Goal: Contribute content

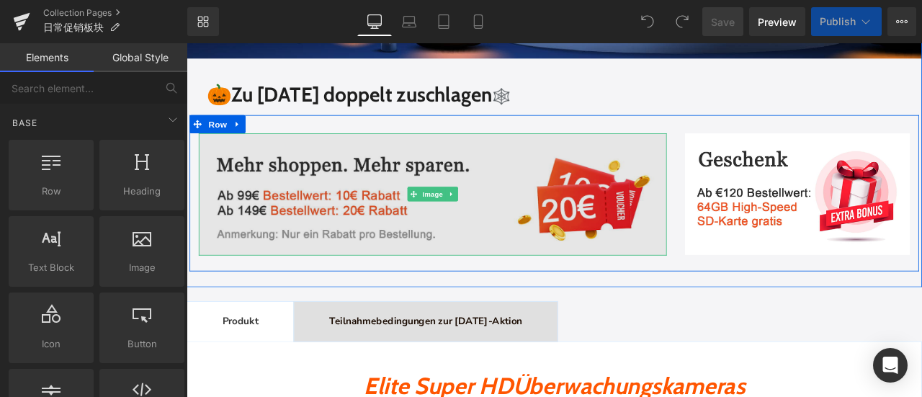
scroll to position [432, 0]
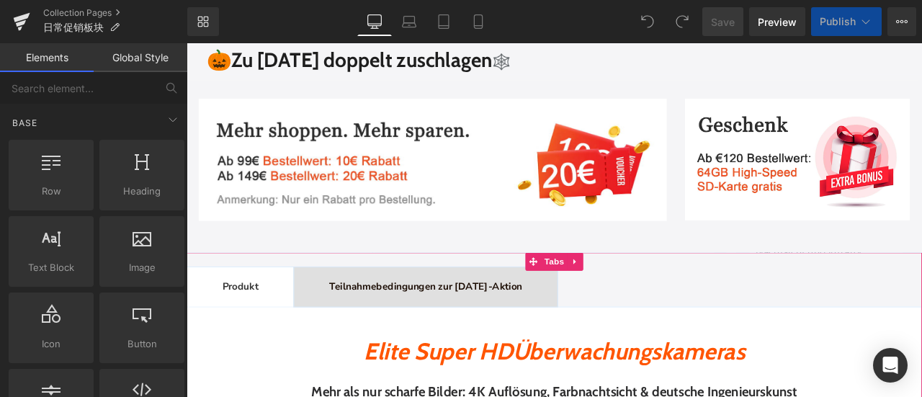
click at [452, 328] on span "Teilnahmebedingungen zur [DATE]-Aktion" at bounding box center [470, 331] width 228 height 16
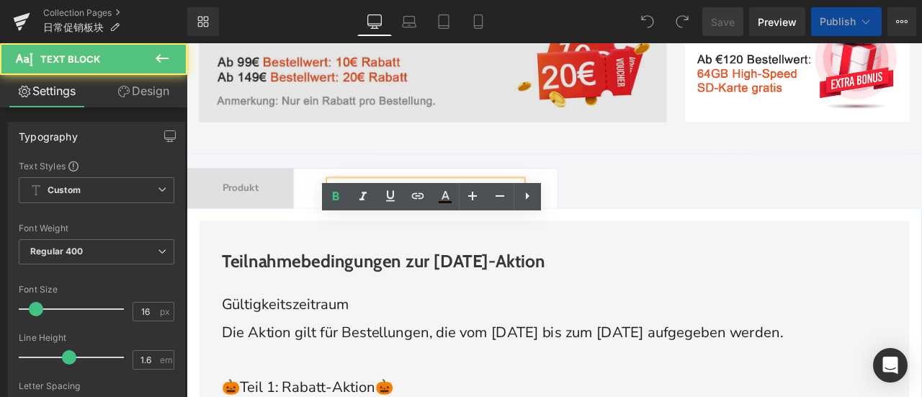
scroll to position [720, 0]
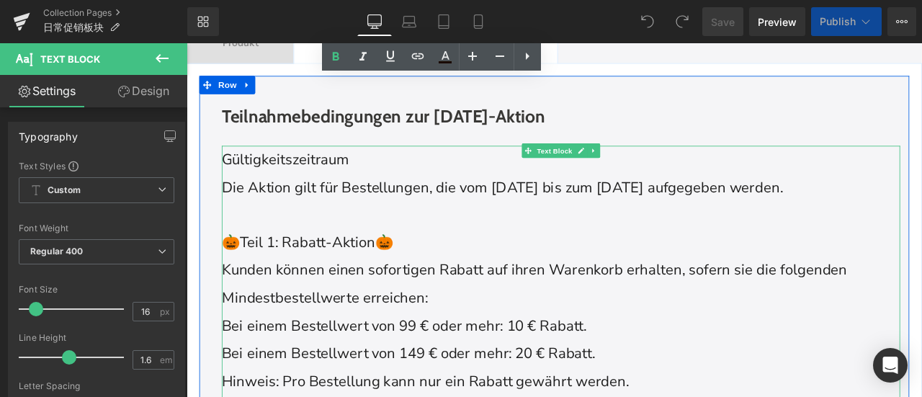
click at [301, 212] on span "Die Aktion gilt für Bestellungen, die vom [DATE] bis zum [DATE] aufgegeben werd…" at bounding box center [560, 213] width 665 height 23
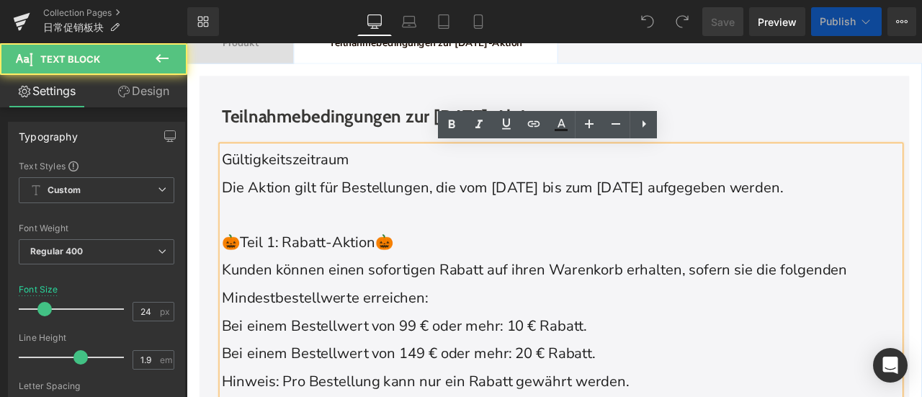
click at [261, 192] on p "Gültigkeitszeitraum" at bounding box center [630, 181] width 804 height 33
click at [311, 186] on span "Gültigkeitszeitraum" at bounding box center [303, 180] width 151 height 23
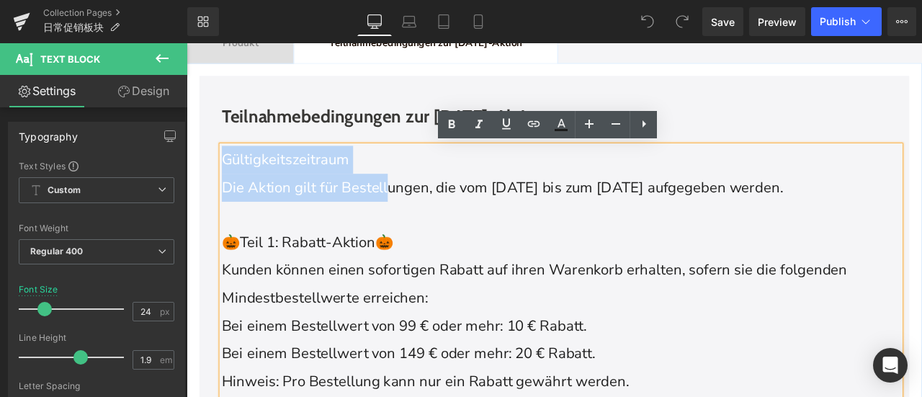
drag, startPoint x: 231, startPoint y: 182, endPoint x: 432, endPoint y: 214, distance: 203.4
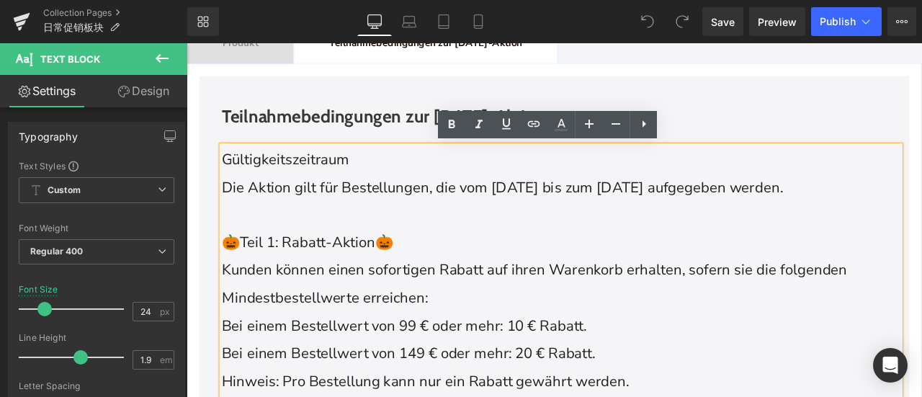
click at [479, 323] on p "Kunden können einen sofortigen Rabatt auf ihren Warenkorb erhalten, sofern sie …" at bounding box center [630, 329] width 804 height 66
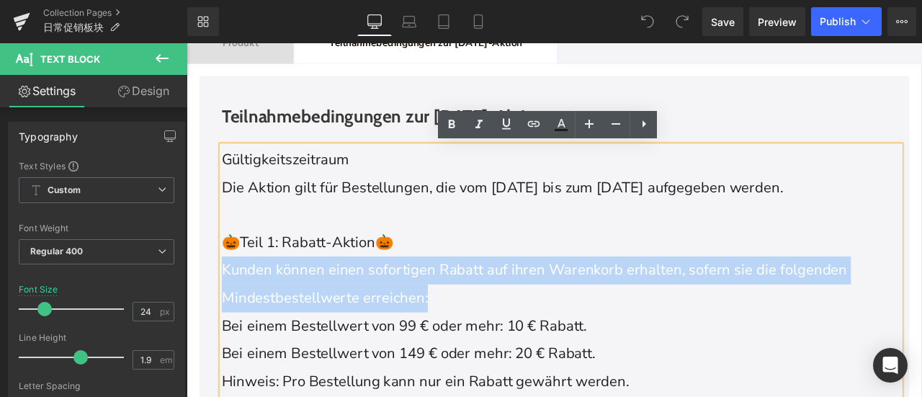
drag, startPoint x: 488, startPoint y: 349, endPoint x: 230, endPoint y: 314, distance: 260.2
click at [230, 314] on p "Kunden können einen sofortigen Rabatt auf ihren Warenkorb erhalten, sofern sie …" at bounding box center [630, 329] width 804 height 66
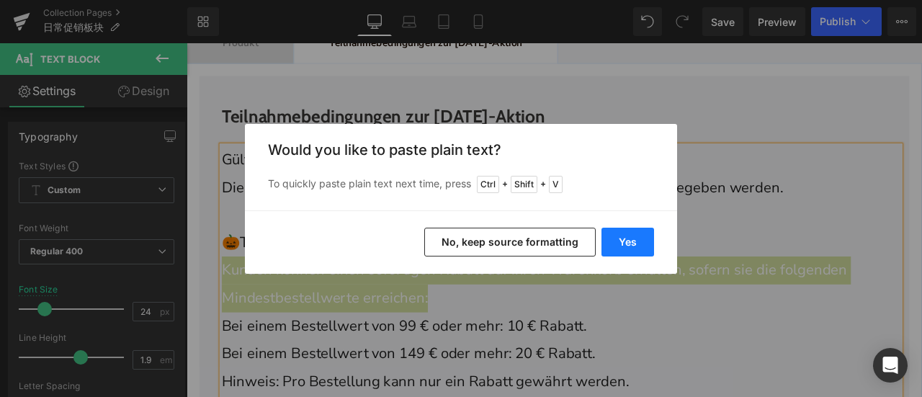
click at [635, 234] on button "Yes" at bounding box center [627, 242] width 53 height 29
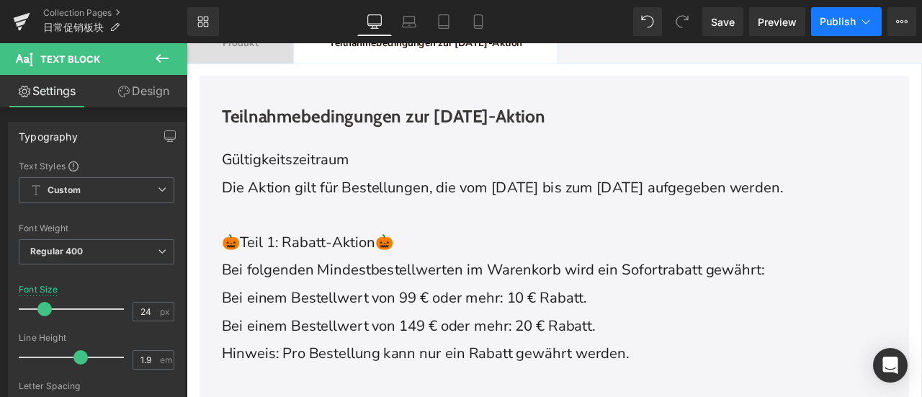
click at [833, 23] on span "Publish" at bounding box center [838, 22] width 36 height 12
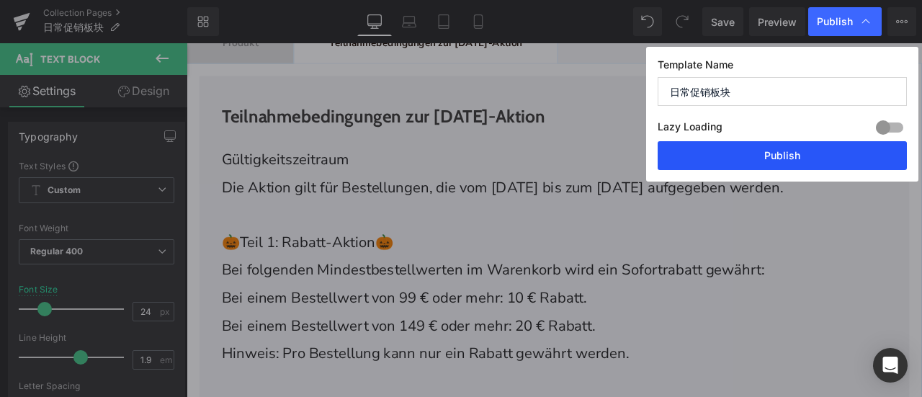
click at [817, 149] on button "Publish" at bounding box center [782, 155] width 249 height 29
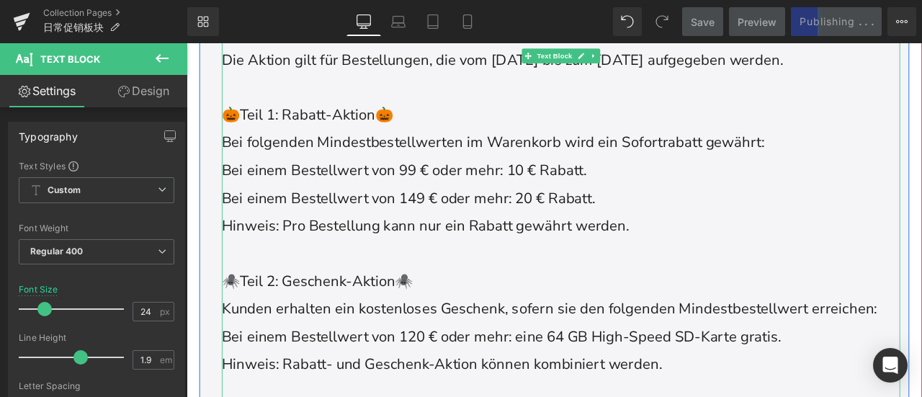
scroll to position [936, 0]
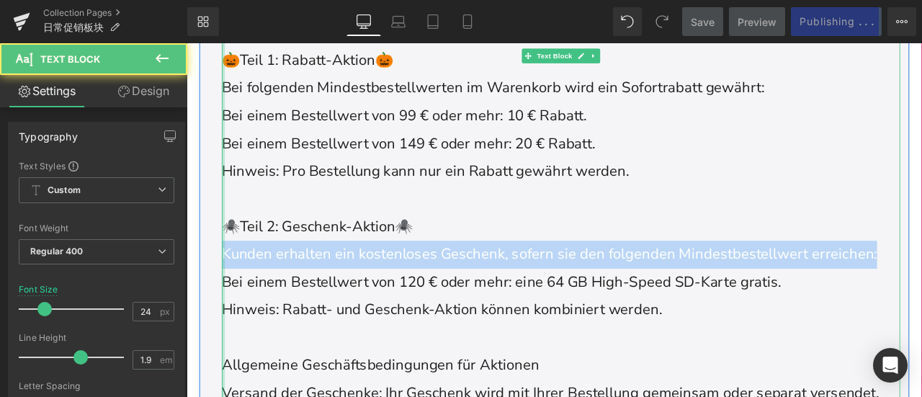
drag, startPoint x: 298, startPoint y: 321, endPoint x: 229, endPoint y: 296, distance: 73.4
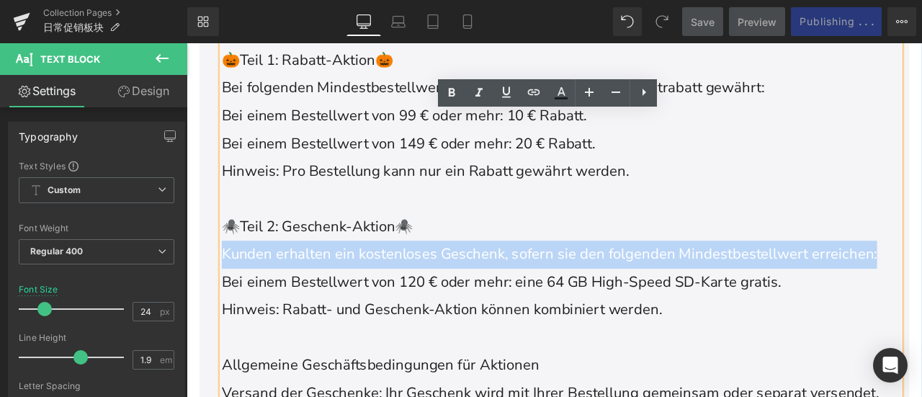
copy span "Kunden erhalten ein kostenloses Geschenk, sofern sie den folgenden Mindestbeste…"
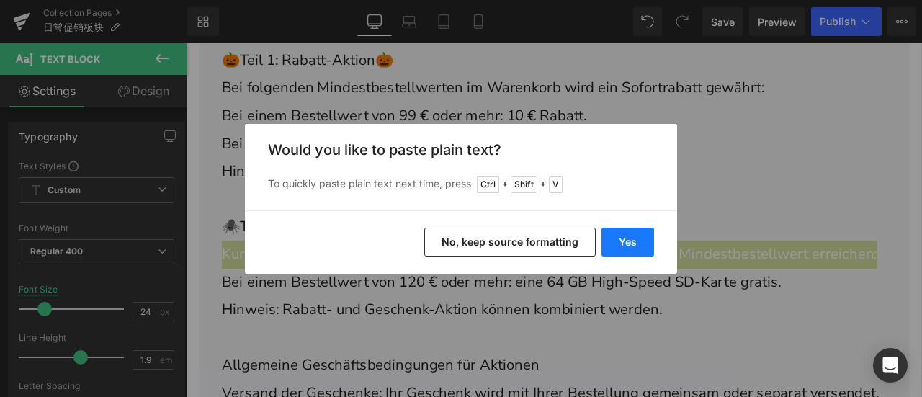
click at [619, 242] on button "Yes" at bounding box center [627, 242] width 53 height 29
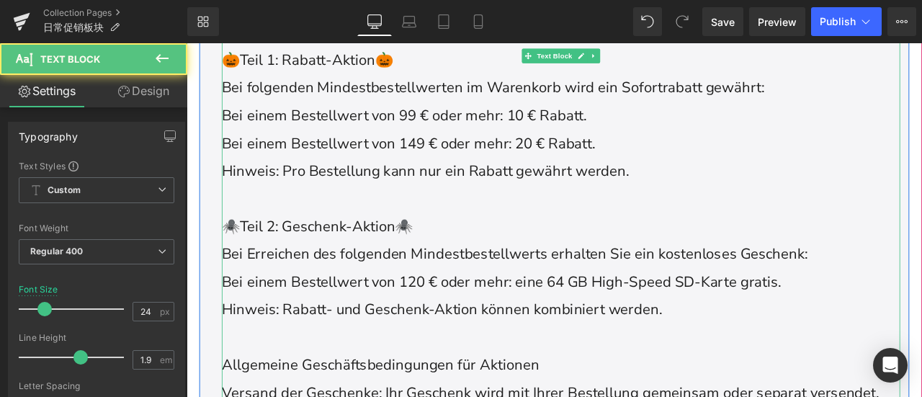
click at [921, 296] on p "Bei Erreichen des folgenden Mindestbestellwerts erhalten Sie ein kostenloses Ge…" at bounding box center [630, 293] width 804 height 33
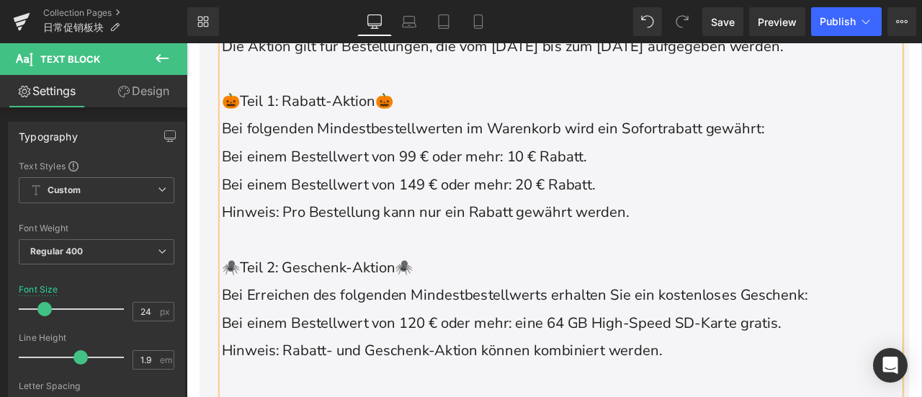
scroll to position [864, 0]
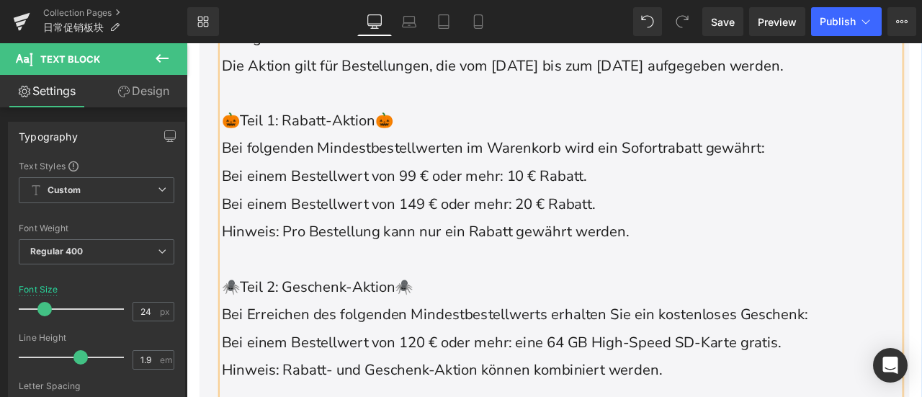
click at [522, 331] on p "🕷️Teil 2: Geschenk-Aktion🕷️" at bounding box center [630, 332] width 804 height 33
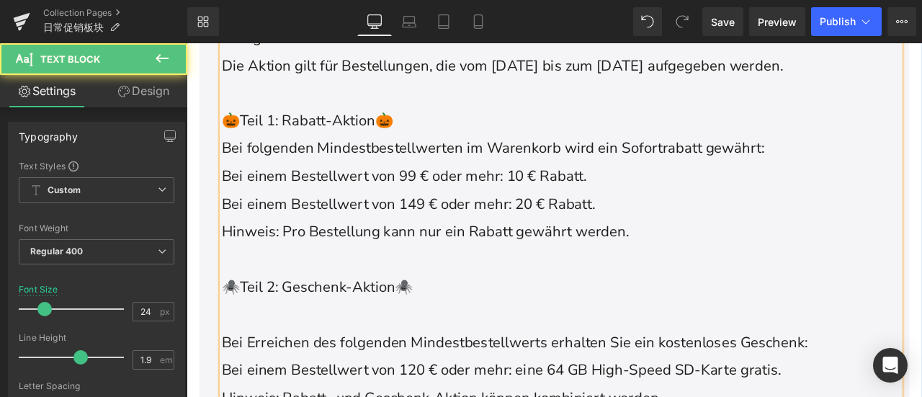
click at [513, 152] on p "Bei folgenden Mindestbestellwerten im Warenkorb wird ein Sofortrabatt gewährt:" at bounding box center [630, 168] width 804 height 33
click at [510, 133] on p "🎃Teil 1: Rabatt-Aktion🎃" at bounding box center [630, 136] width 804 height 33
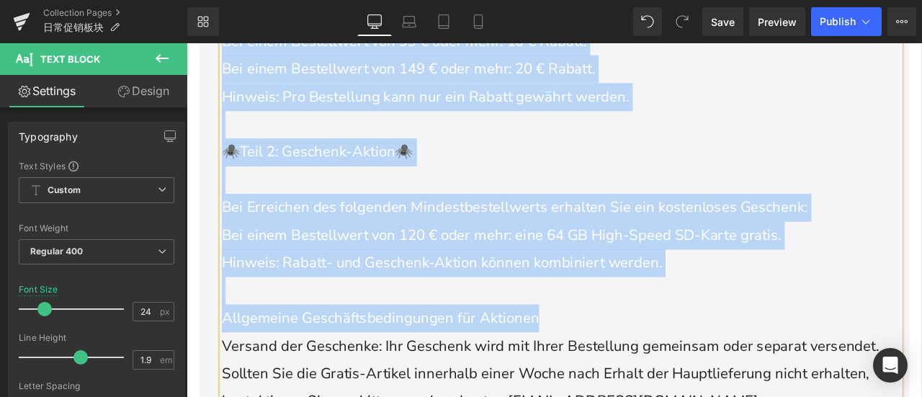
scroll to position [1080, 0]
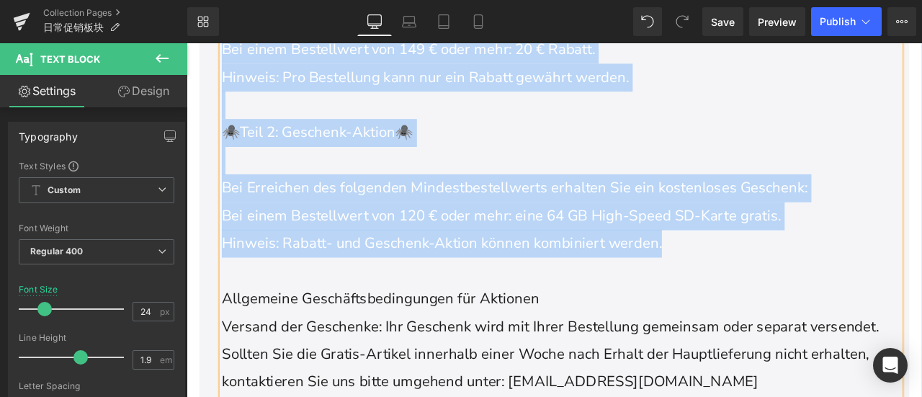
drag, startPoint x: 233, startPoint y: 135, endPoint x: 808, endPoint y: 298, distance: 597.6
click at [808, 298] on div "Gültigkeitszeitraum Die Aktion gilt für Bestellungen, die vom [DATE] bis zum [D…" at bounding box center [630, 297] width 804 height 985
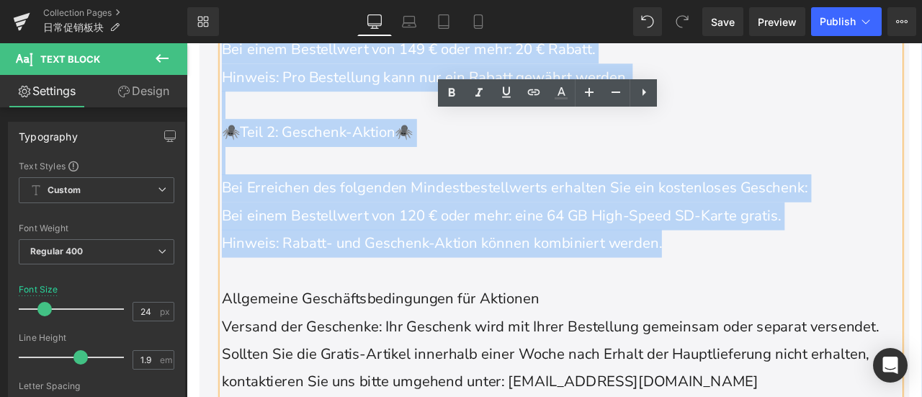
copy div "🎃Teil 1: Rabatt-Aktion🎃 Bei folgenden Mindestbestellwerte n im Warenkorb wird e…"
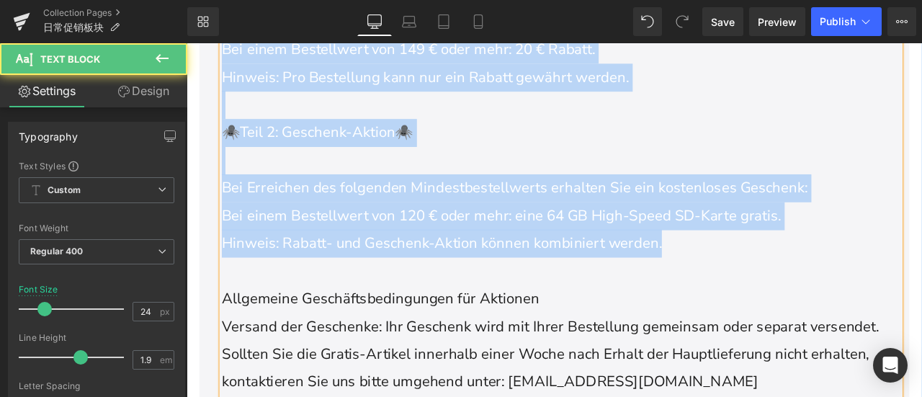
click at [421, 305] on p at bounding box center [630, 313] width 804 height 33
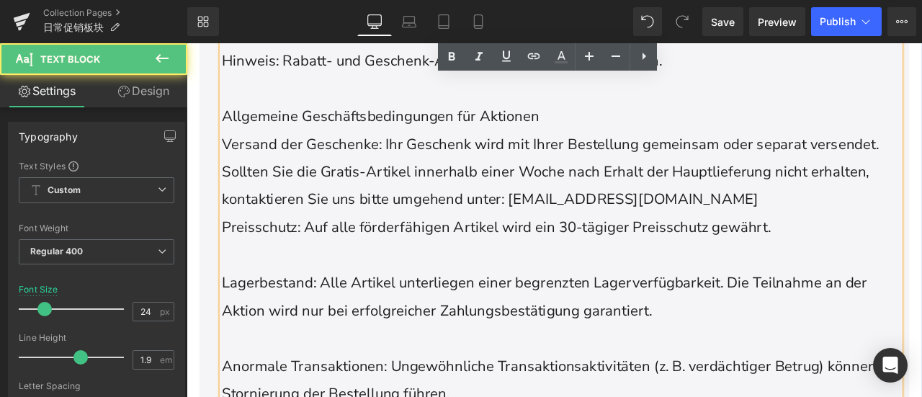
click at [459, 321] on span "Lagerbestand: Alle Artikel unterliegen einer begrenzten Lagerverfügbarkeit. Die…" at bounding box center [610, 343] width 765 height 56
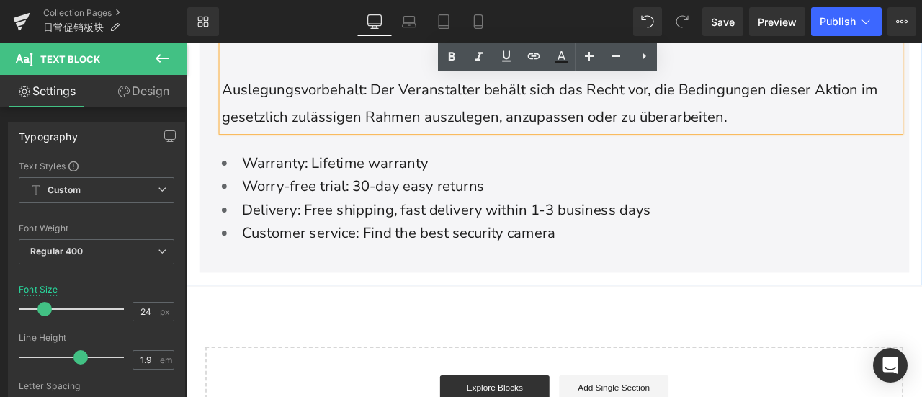
scroll to position [1729, 0]
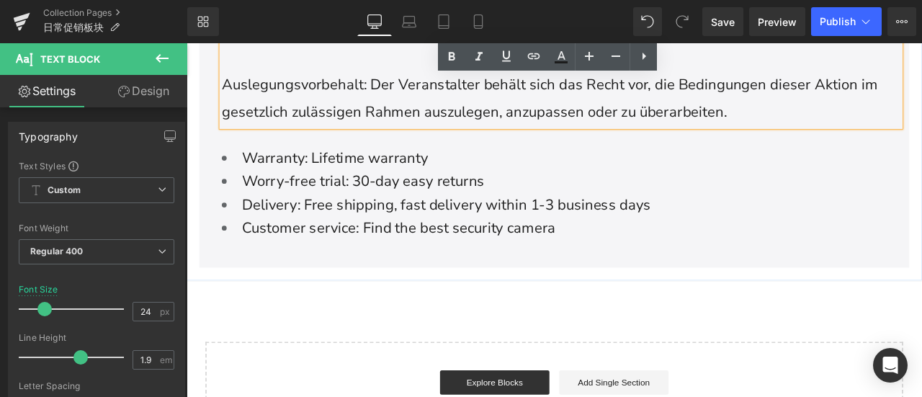
click at [304, 196] on span "Worry-free trial: 30-day easy returns" at bounding box center [395, 206] width 287 height 23
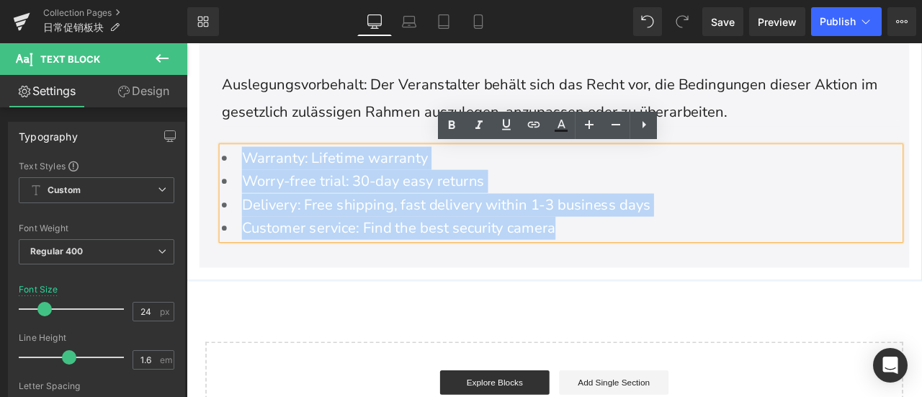
drag, startPoint x: 254, startPoint y: 179, endPoint x: 709, endPoint y: 271, distance: 465.0
click at [709, 271] on ul "Warranty: Lifetime warranty Worry-free trial: 30-day easy returns Delivery: Fre…" at bounding box center [630, 221] width 804 height 111
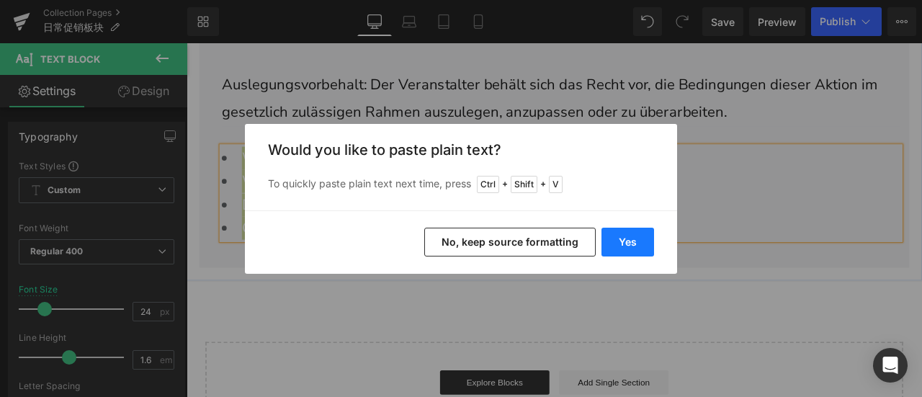
click at [646, 237] on button "Yes" at bounding box center [627, 242] width 53 height 29
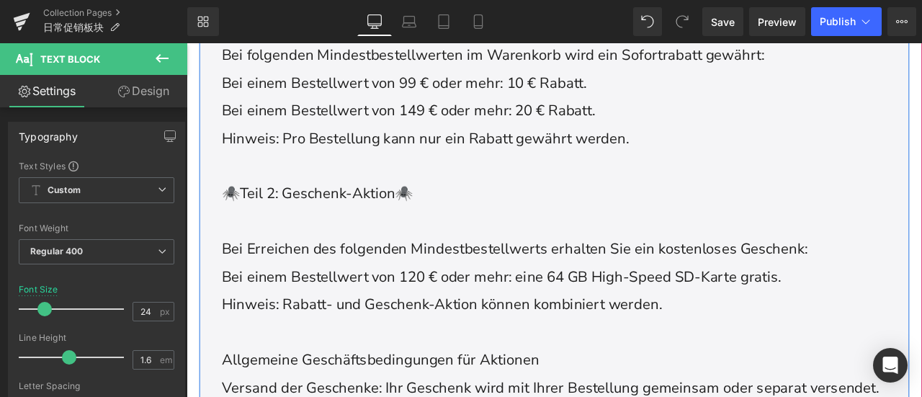
scroll to position [648, 0]
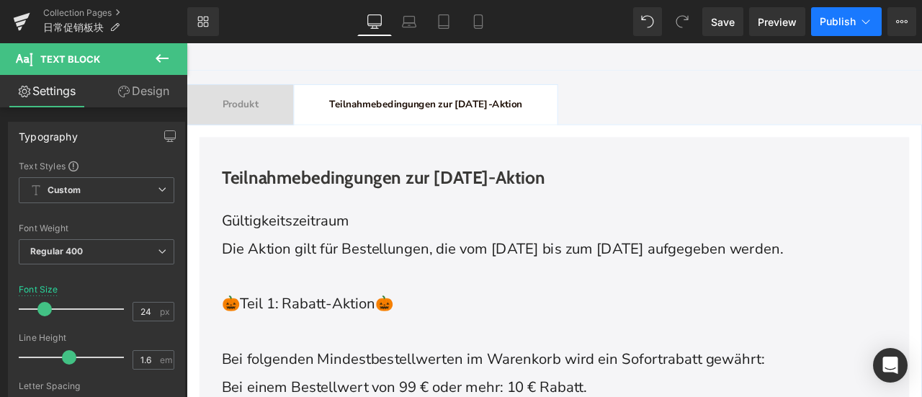
click at [820, 16] on span "Publish" at bounding box center [838, 22] width 36 height 12
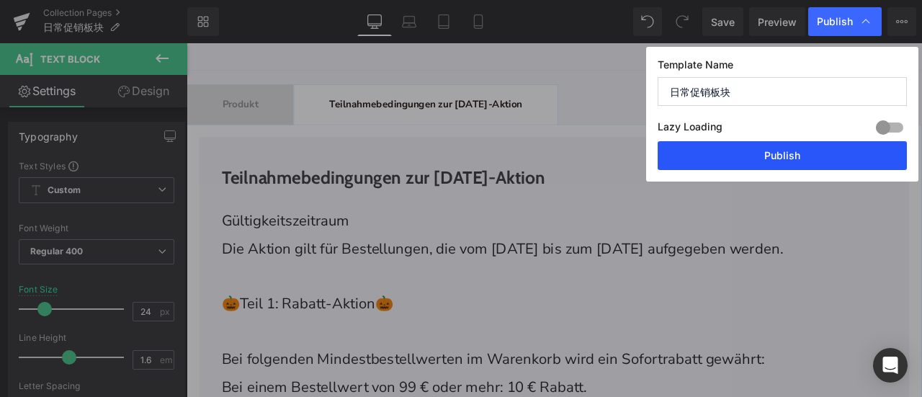
drag, startPoint x: 784, startPoint y: 162, endPoint x: 657, endPoint y: 295, distance: 183.4
click at [784, 162] on button "Publish" at bounding box center [782, 155] width 249 height 29
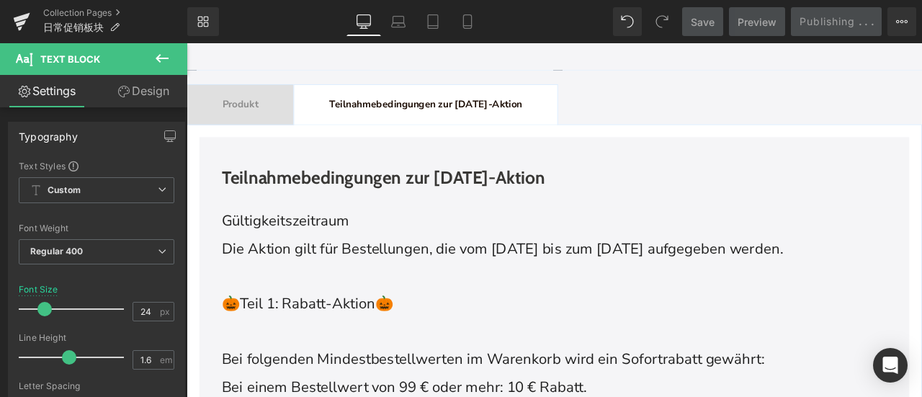
scroll to position [216, 0]
